Goal: Task Accomplishment & Management: Manage account settings

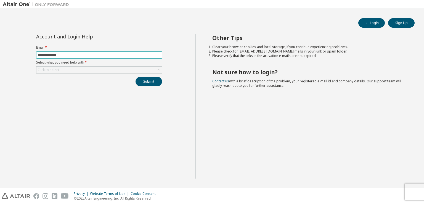
type input "**********"
click at [76, 72] on div "Click to select" at bounding box center [98, 70] width 125 height 7
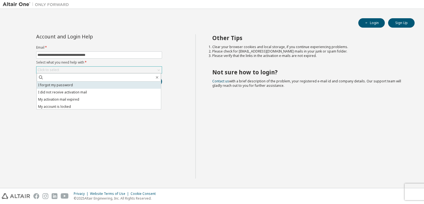
click at [63, 85] on li "I forgot my password" at bounding box center [99, 84] width 124 height 7
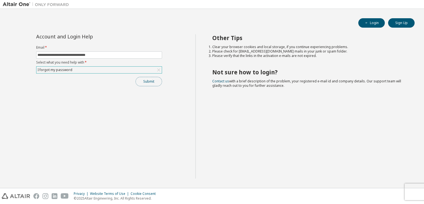
click at [143, 80] on button "Submit" at bounding box center [149, 81] width 27 height 9
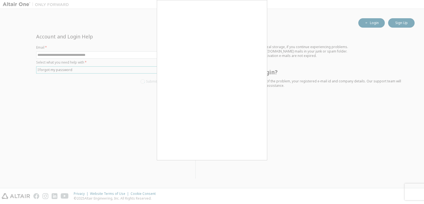
click at [143, 80] on div at bounding box center [212, 102] width 424 height 204
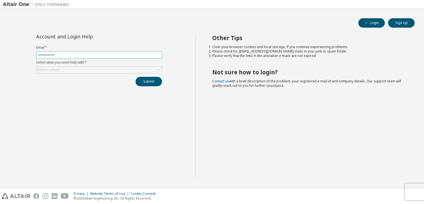
drag, startPoint x: 113, startPoint y: 51, endPoint x: 110, endPoint y: 53, distance: 3.3
click at [110, 53] on form "Email * Select what you need help with * Click to select" at bounding box center [99, 59] width 126 height 28
click at [110, 53] on input "text" at bounding box center [99, 55] width 123 height 4
type input "**********"
click at [109, 68] on div "Click to select" at bounding box center [98, 70] width 125 height 7
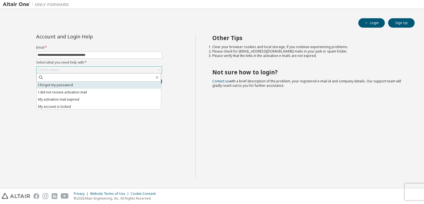
click at [101, 85] on li "I forgot my password" at bounding box center [99, 84] width 124 height 7
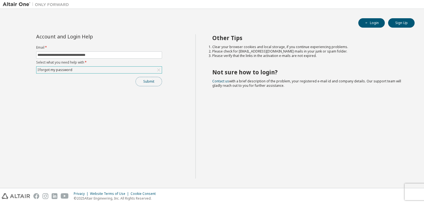
click at [148, 83] on button "Submit" at bounding box center [149, 81] width 27 height 9
click at [150, 84] on button "Submit" at bounding box center [149, 81] width 27 height 9
